Goal: Navigation & Orientation: Find specific page/section

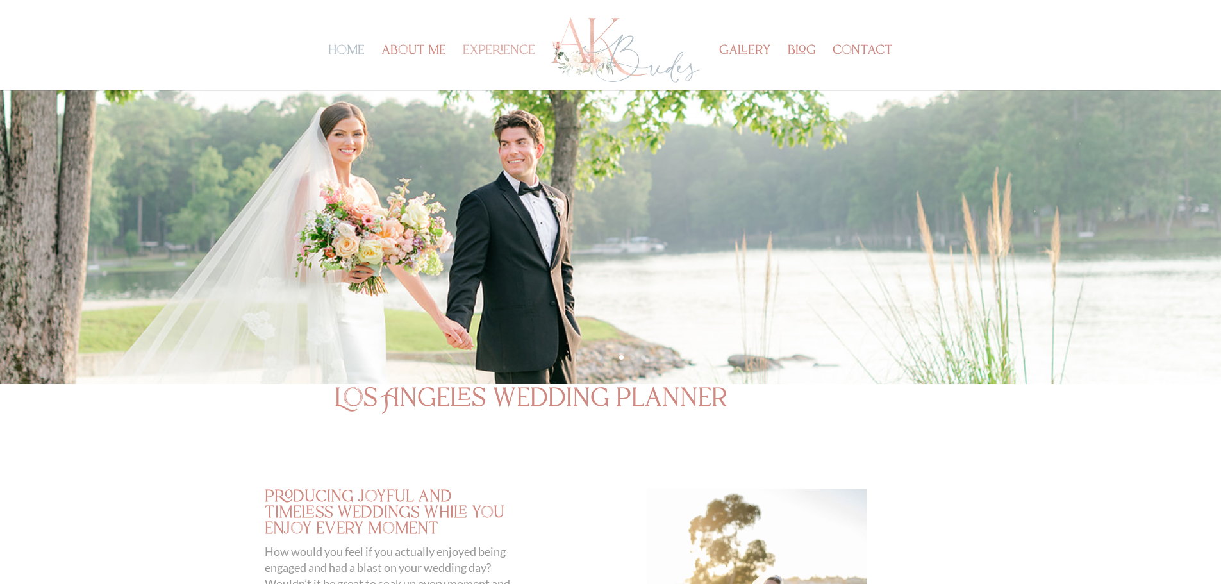
click at [505, 58] on link "experience" at bounding box center [499, 68] width 72 height 44
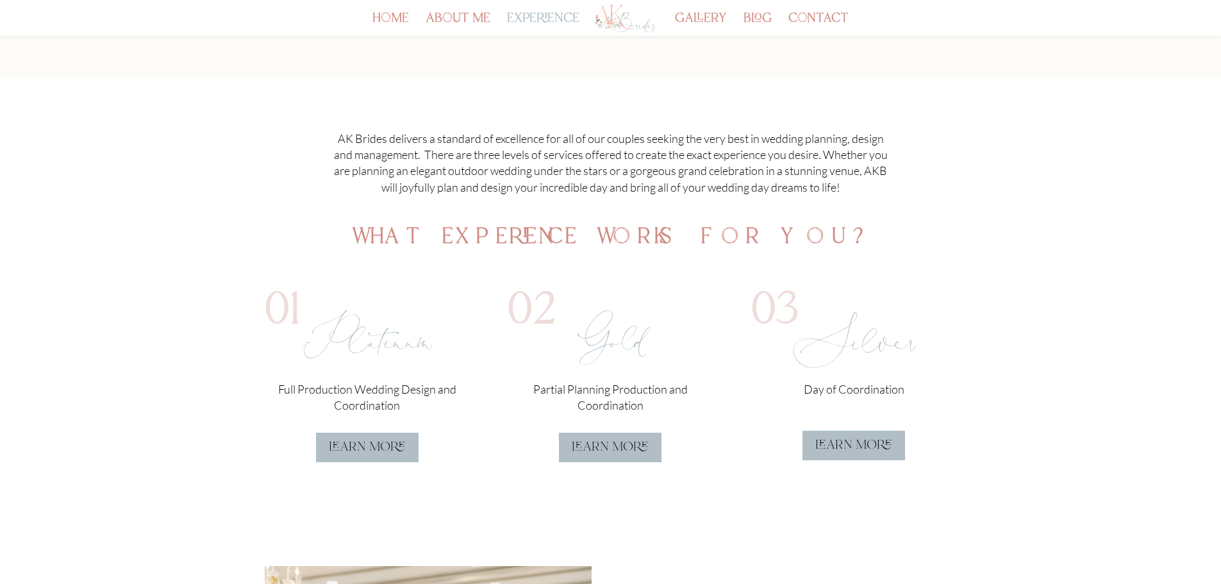
scroll to position [192, 0]
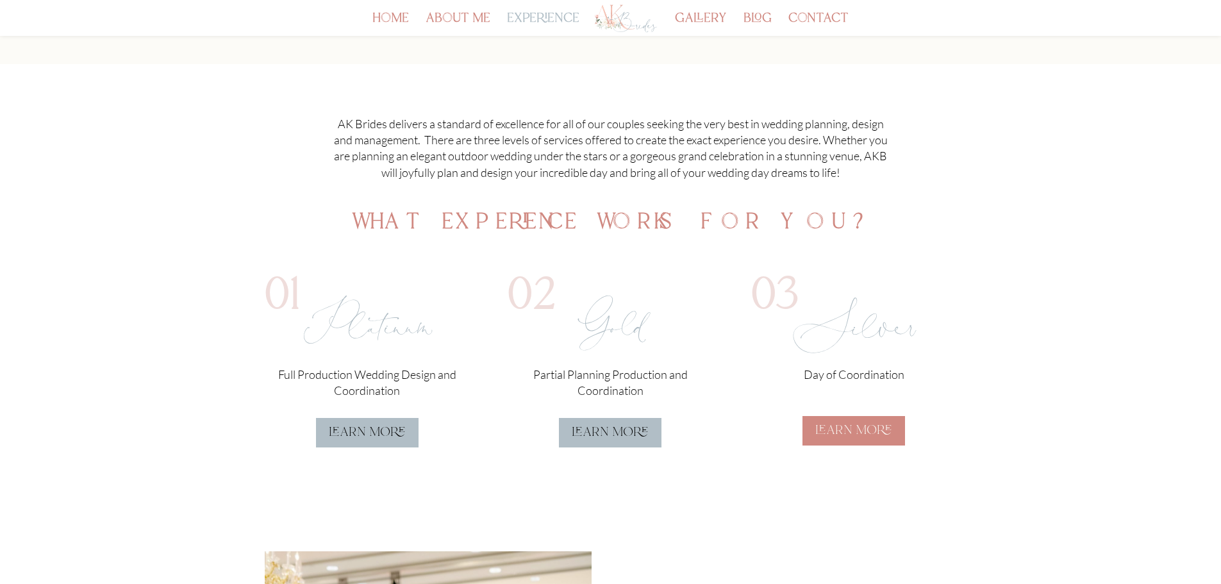
click at [827, 420] on link "learn more" at bounding box center [854, 430] width 103 height 29
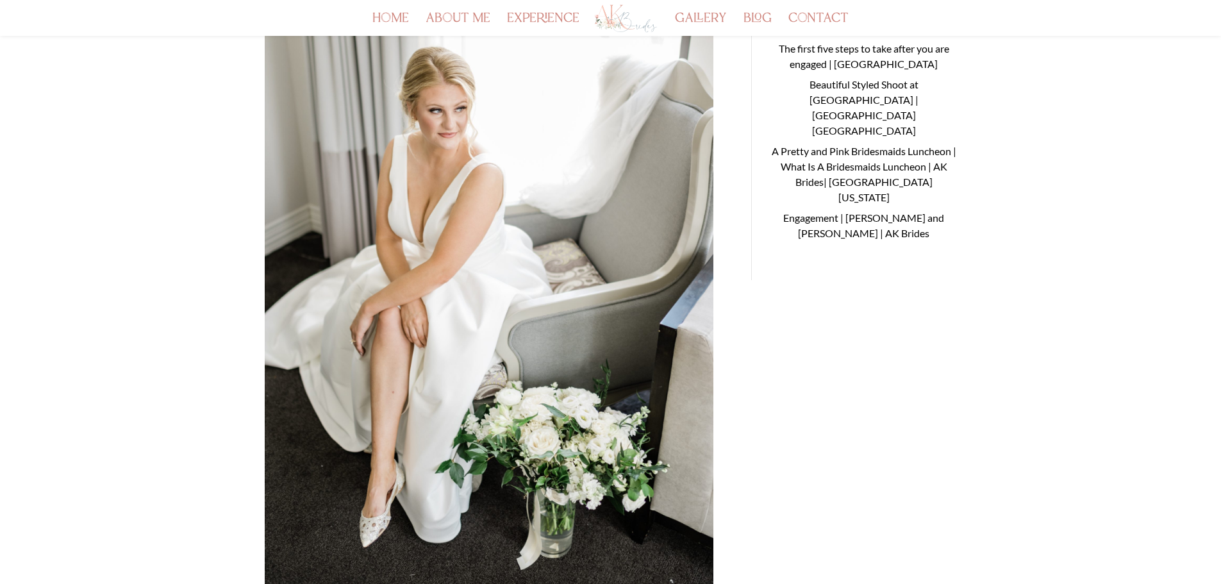
scroll to position [51, 0]
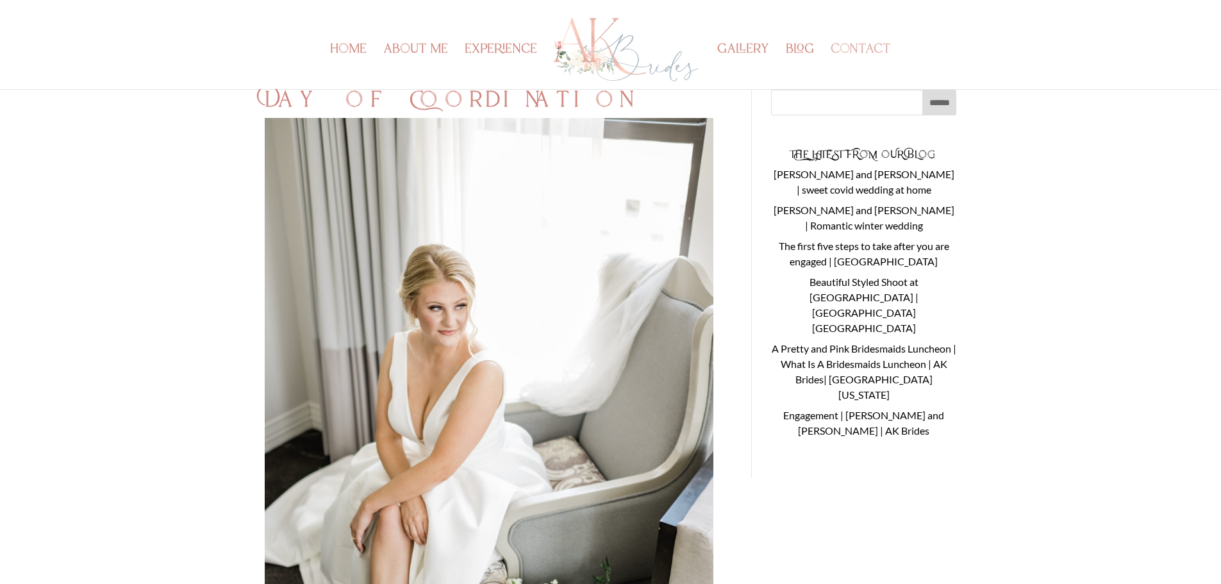
click at [848, 45] on link "contact" at bounding box center [861, 67] width 60 height 44
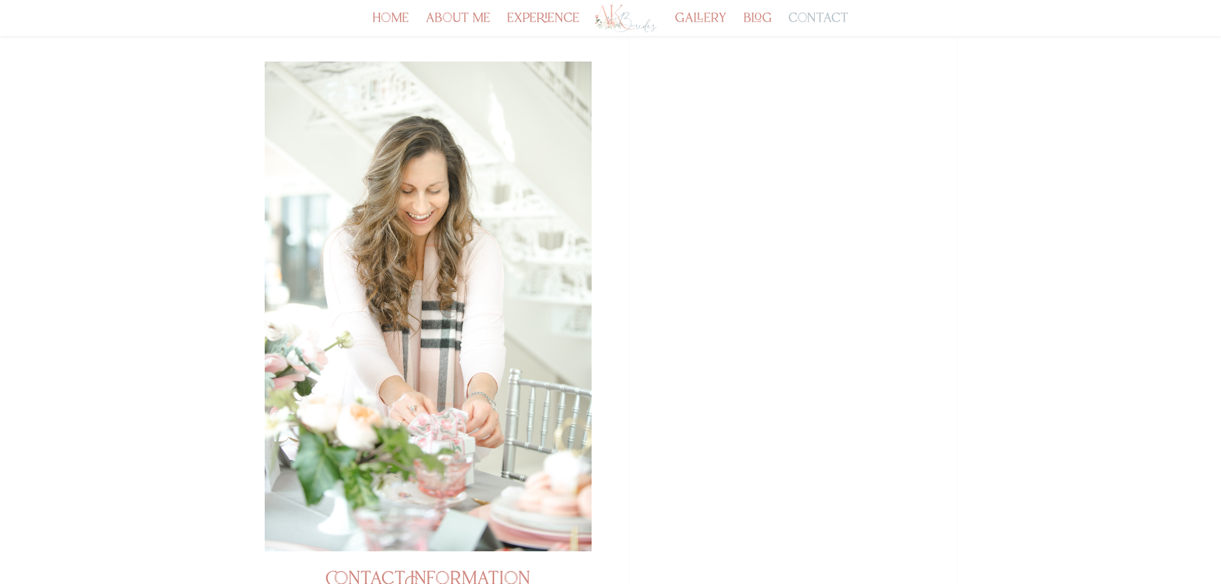
scroll to position [128, 0]
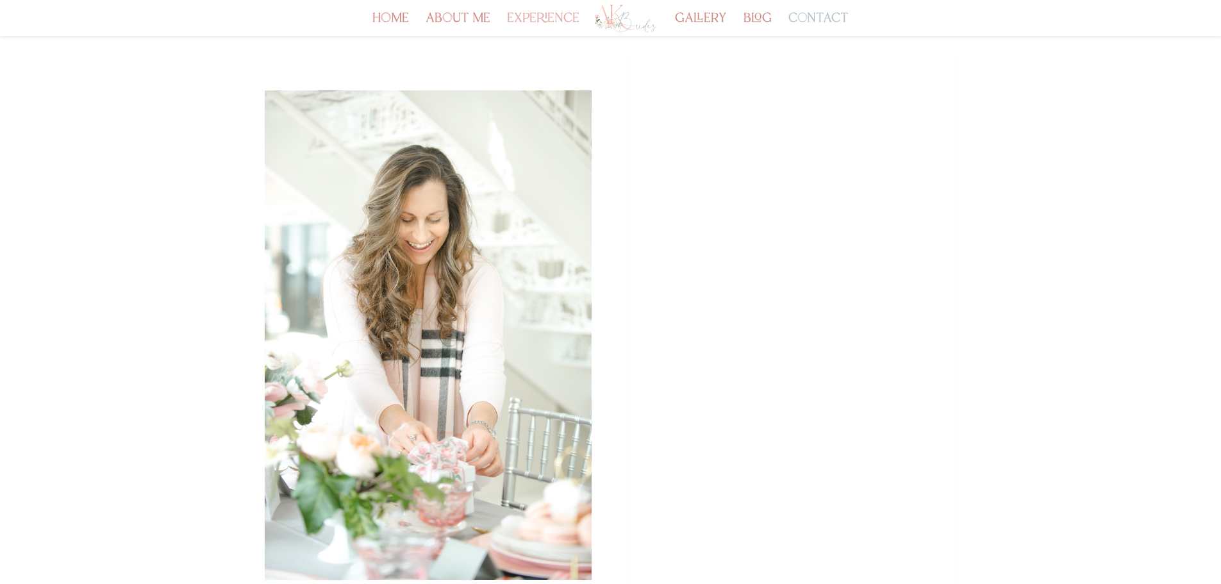
click at [528, 23] on link "experience" at bounding box center [543, 25] width 72 height 22
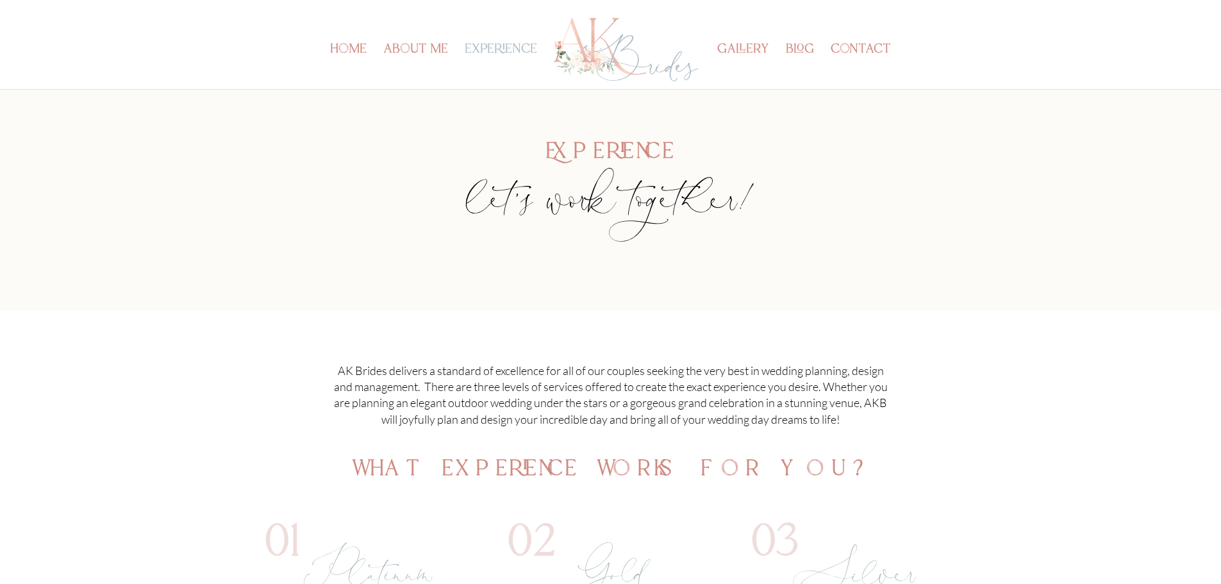
click at [613, 62] on img at bounding box center [625, 49] width 149 height 71
